Goal: Find specific page/section: Find specific page/section

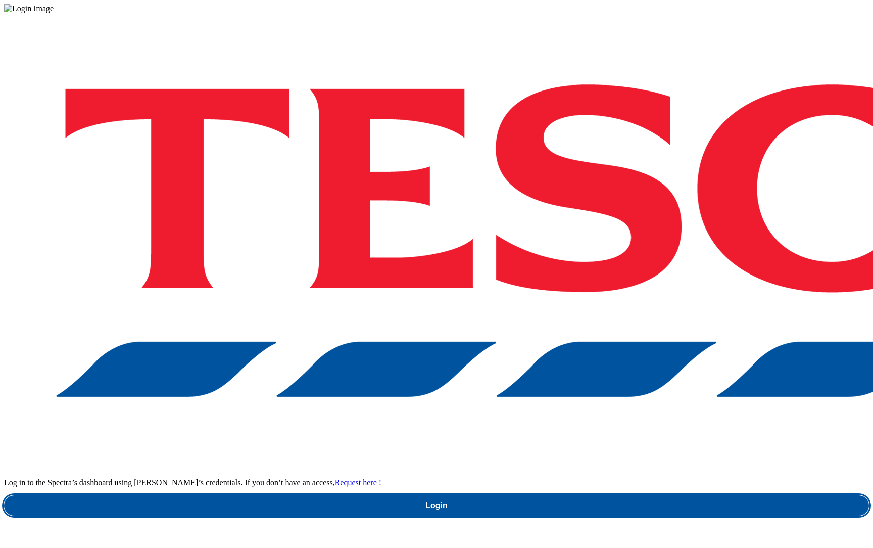
click at [648, 495] on link "Login" at bounding box center [436, 505] width 865 height 20
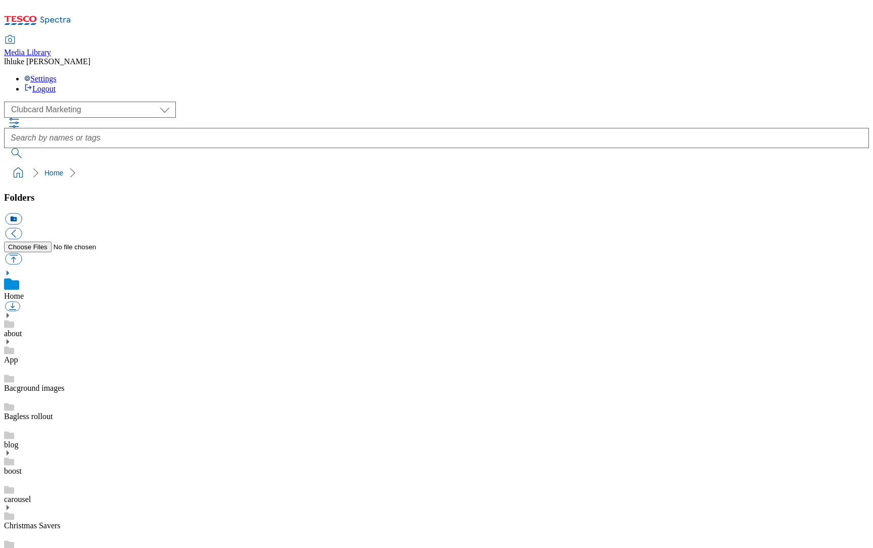
scroll to position [157, 0]
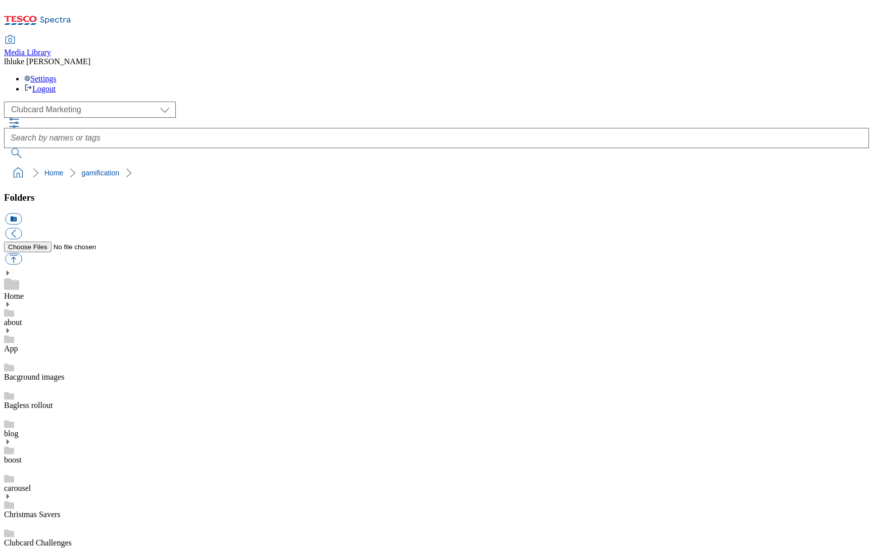
scroll to position [134, 0]
